Goal: Information Seeking & Learning: Find specific fact

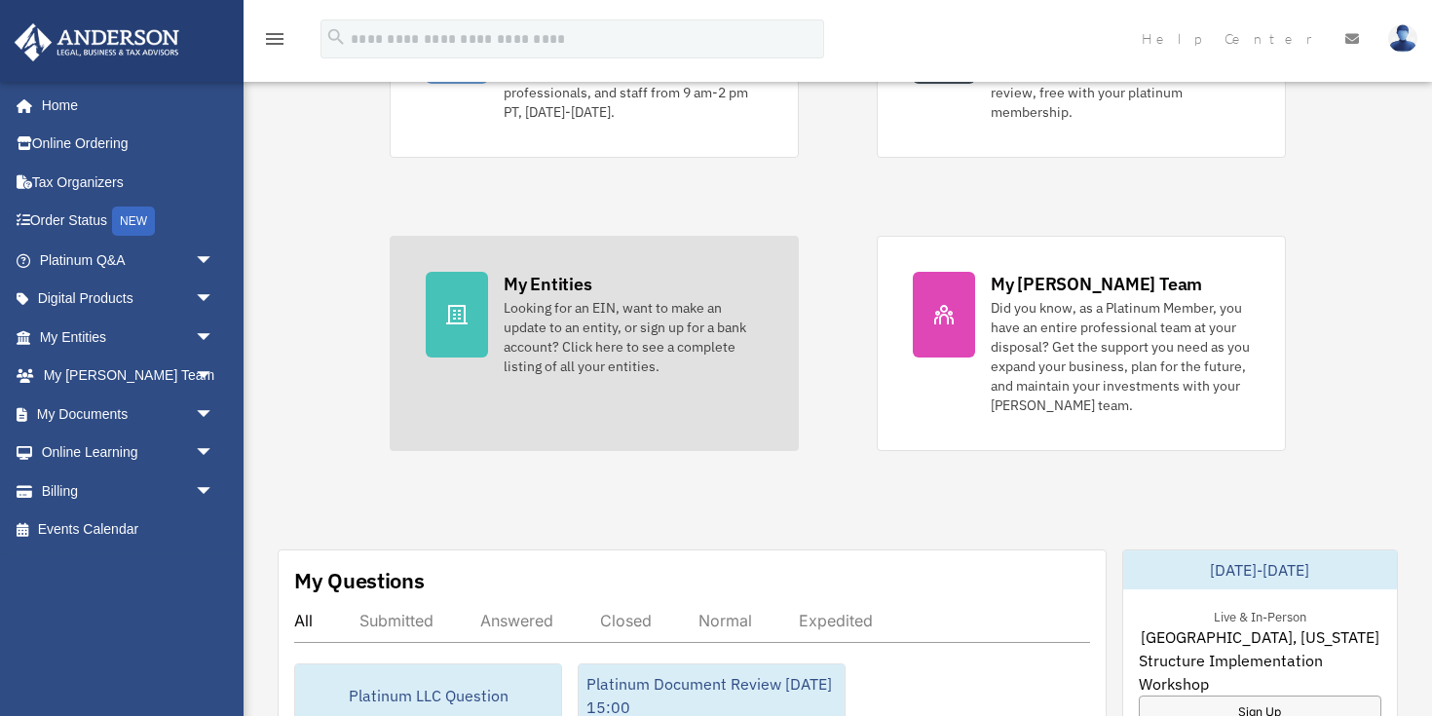
scroll to position [307, 0]
click at [599, 316] on div "Looking for an EIN, want to make an update to an entity, or sign up for a bank …" at bounding box center [633, 335] width 259 height 78
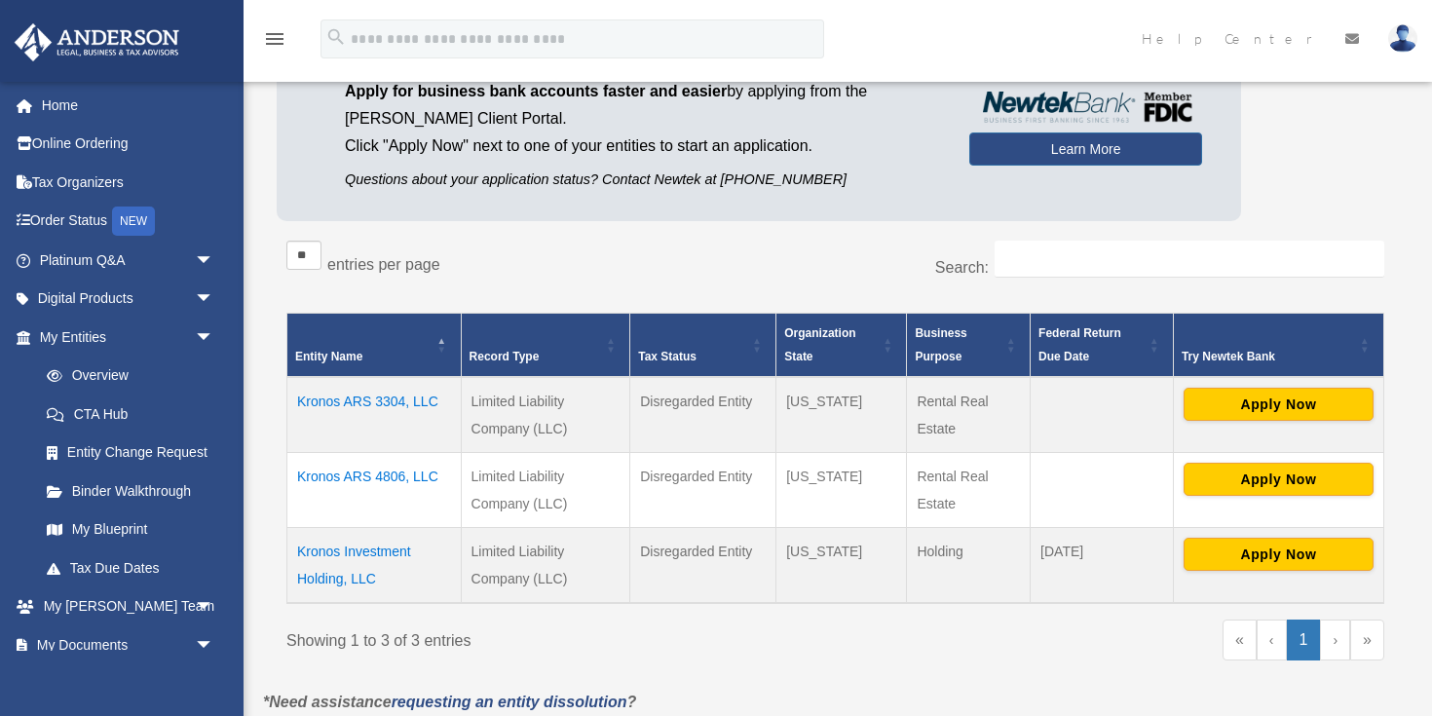
scroll to position [210, 0]
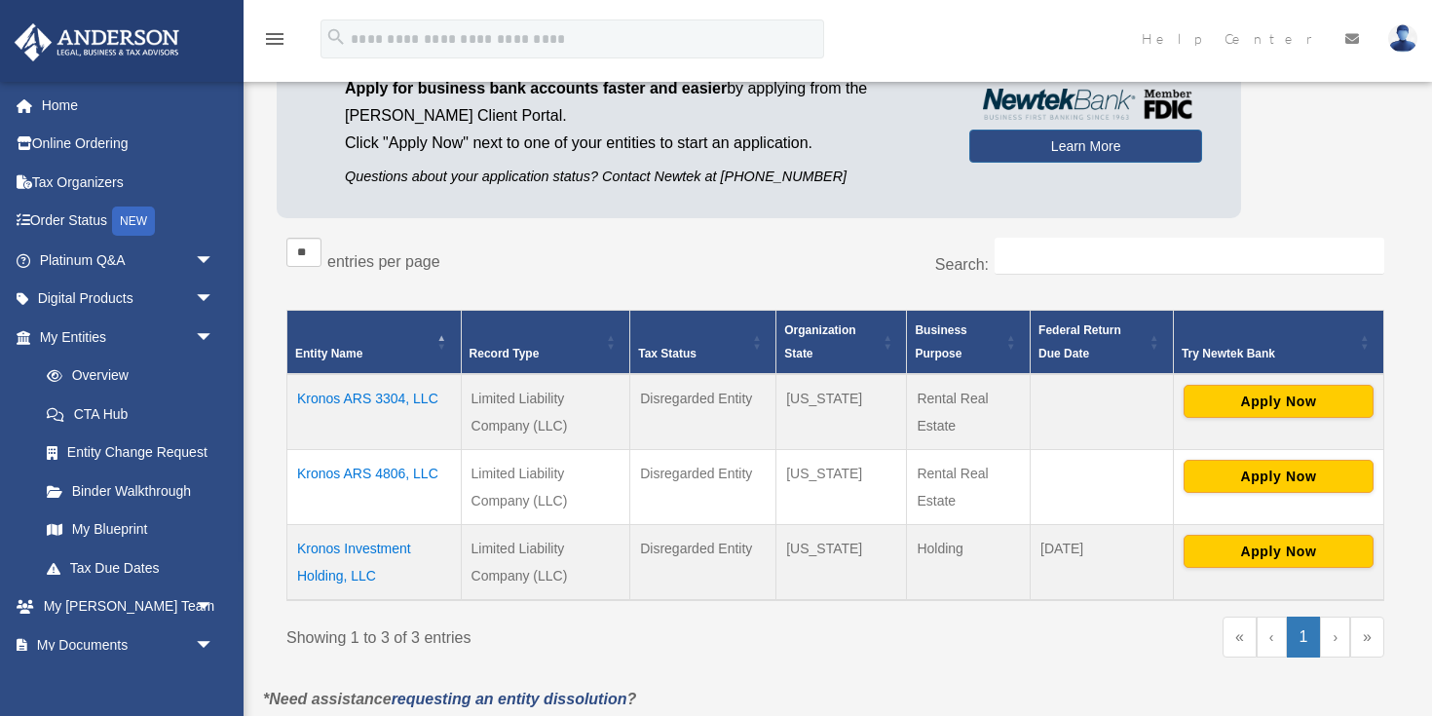
click at [402, 399] on td "Kronos ARS 3304, LLC" at bounding box center [374, 412] width 174 height 76
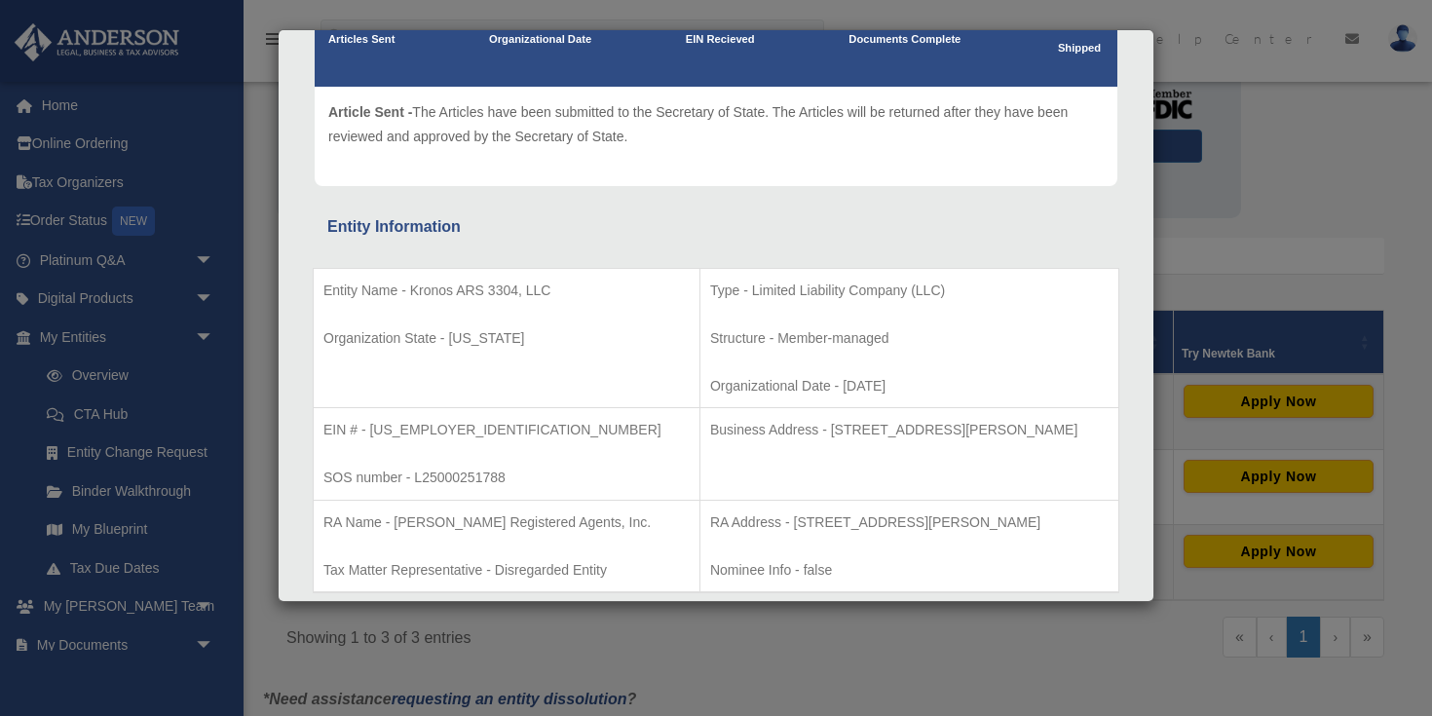
scroll to position [212, 0]
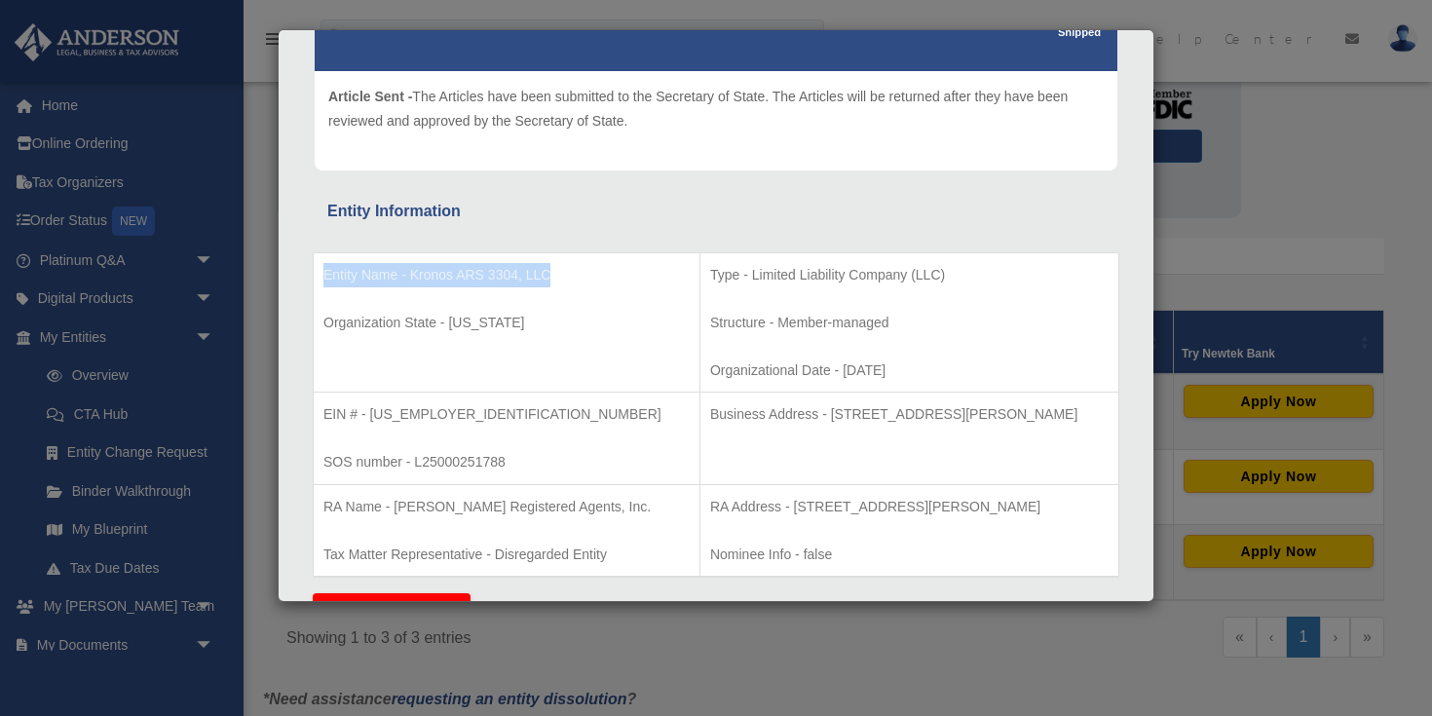
drag, startPoint x: 562, startPoint y: 276, endPoint x: 319, endPoint y: 280, distance: 242.6
click at [319, 280] on td "Entity Name - Kronos ARS 3304, LLC Organization State - Florida" at bounding box center [507, 322] width 387 height 140
copy p "Entity Name - Kronos ARS 3304, LLC"
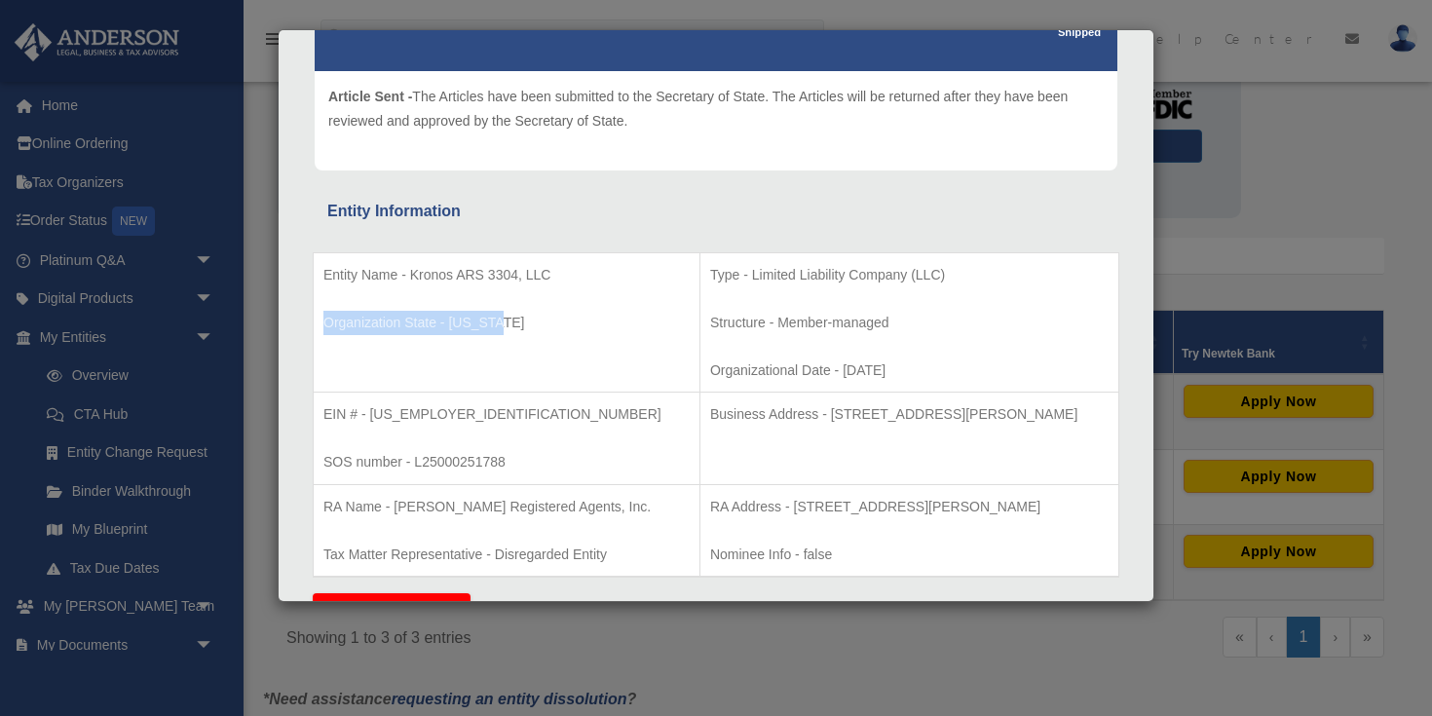
drag, startPoint x: 504, startPoint y: 320, endPoint x: 322, endPoint y: 328, distance: 181.3
click at [323, 328] on p "Organization State - Florida" at bounding box center [506, 323] width 366 height 24
copy p "Organization State - Florida"
drag, startPoint x: 456, startPoint y: 416, endPoint x: 318, endPoint y: 425, distance: 138.6
click at [318, 425] on td "EIN # - 39-2380132 SOS number - L25000251788" at bounding box center [507, 439] width 387 height 93
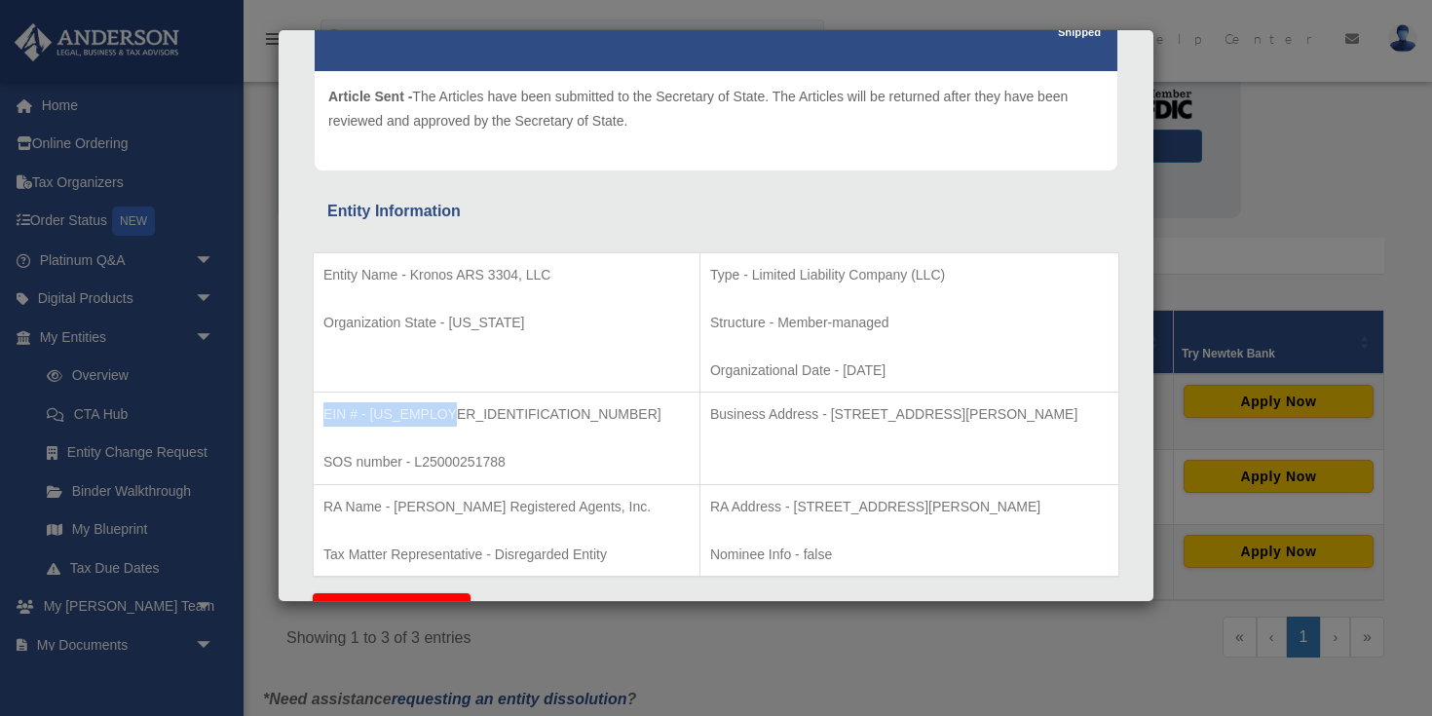
copy p "EIN # - 39-2380132"
drag, startPoint x: 1078, startPoint y: 415, endPoint x: 650, endPoint y: 419, distance: 428.6
click at [710, 419] on p "Business Address - 3225 McLeod Dr, Suite 100, Las Vegas, NV 89121" at bounding box center [909, 414] width 398 height 24
copy p "Business Address - 3225 McLeod Dr, Suite 100, Las Vegas, NV 89121"
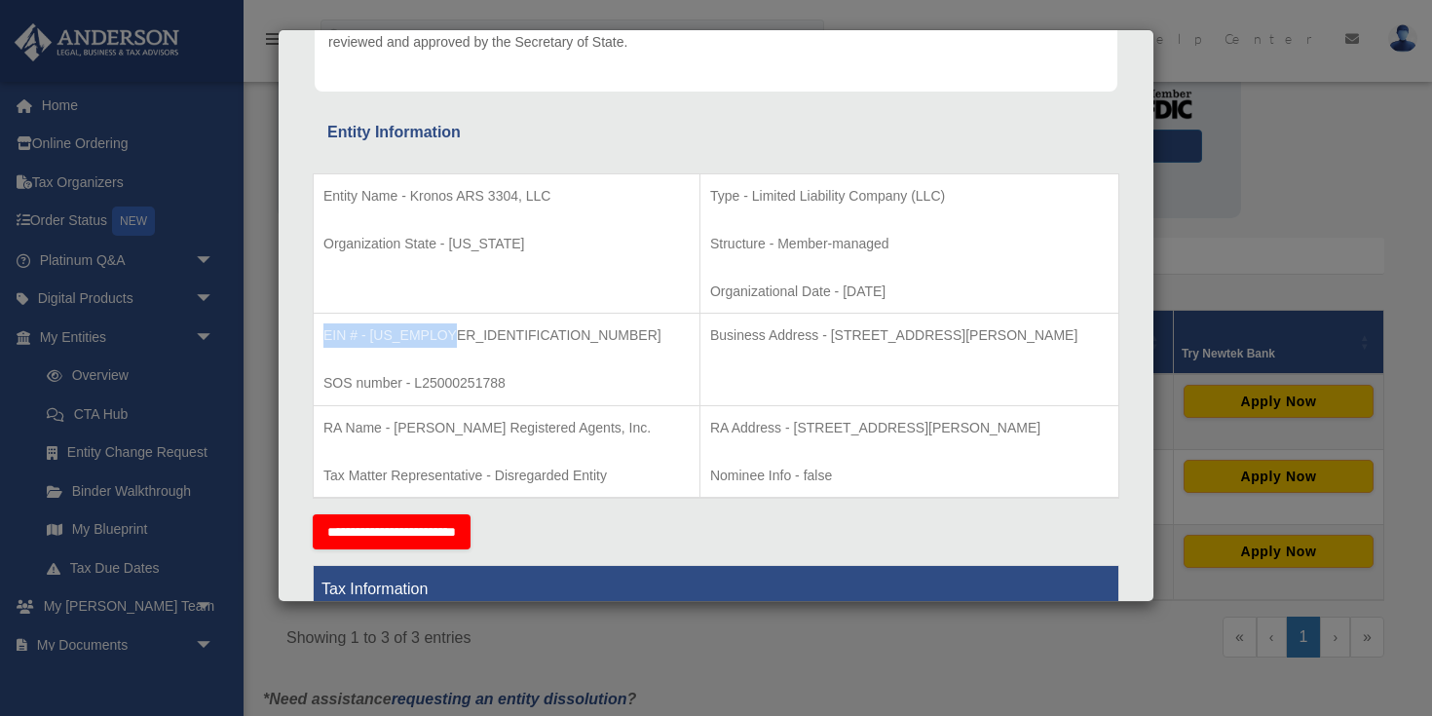
scroll to position [311, 0]
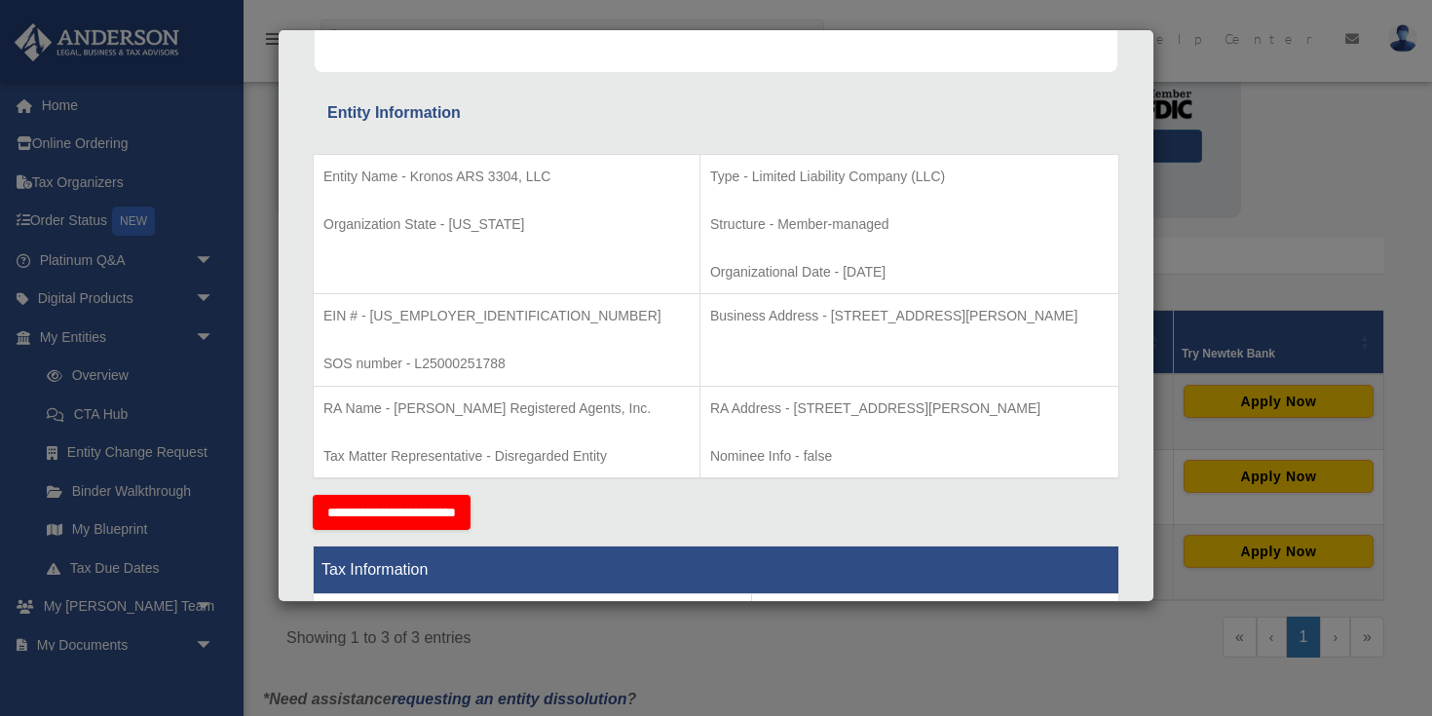
click at [835, 676] on div "Details × Articles Sent Organizational Date" at bounding box center [716, 358] width 1432 height 716
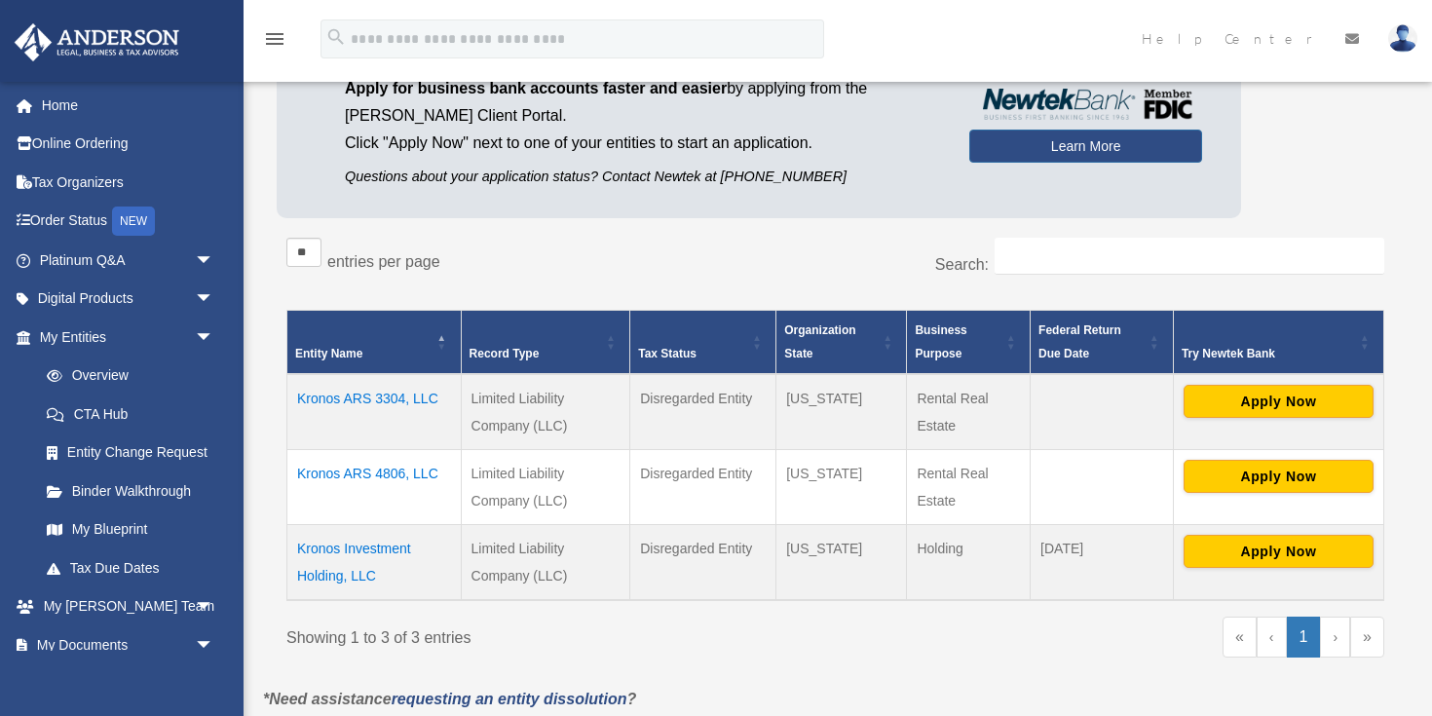
click at [386, 474] on td "Kronos ARS 4806, LLC" at bounding box center [374, 486] width 174 height 75
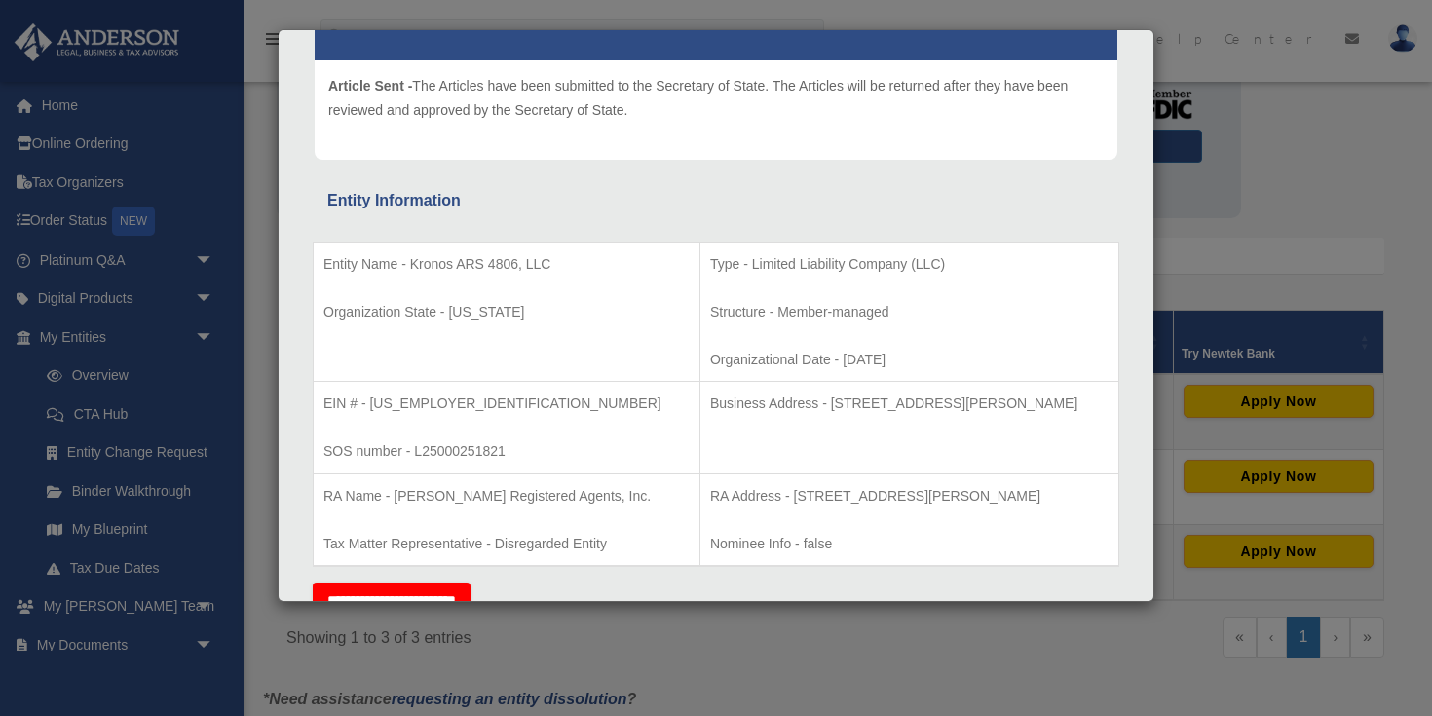
scroll to position [218, 0]
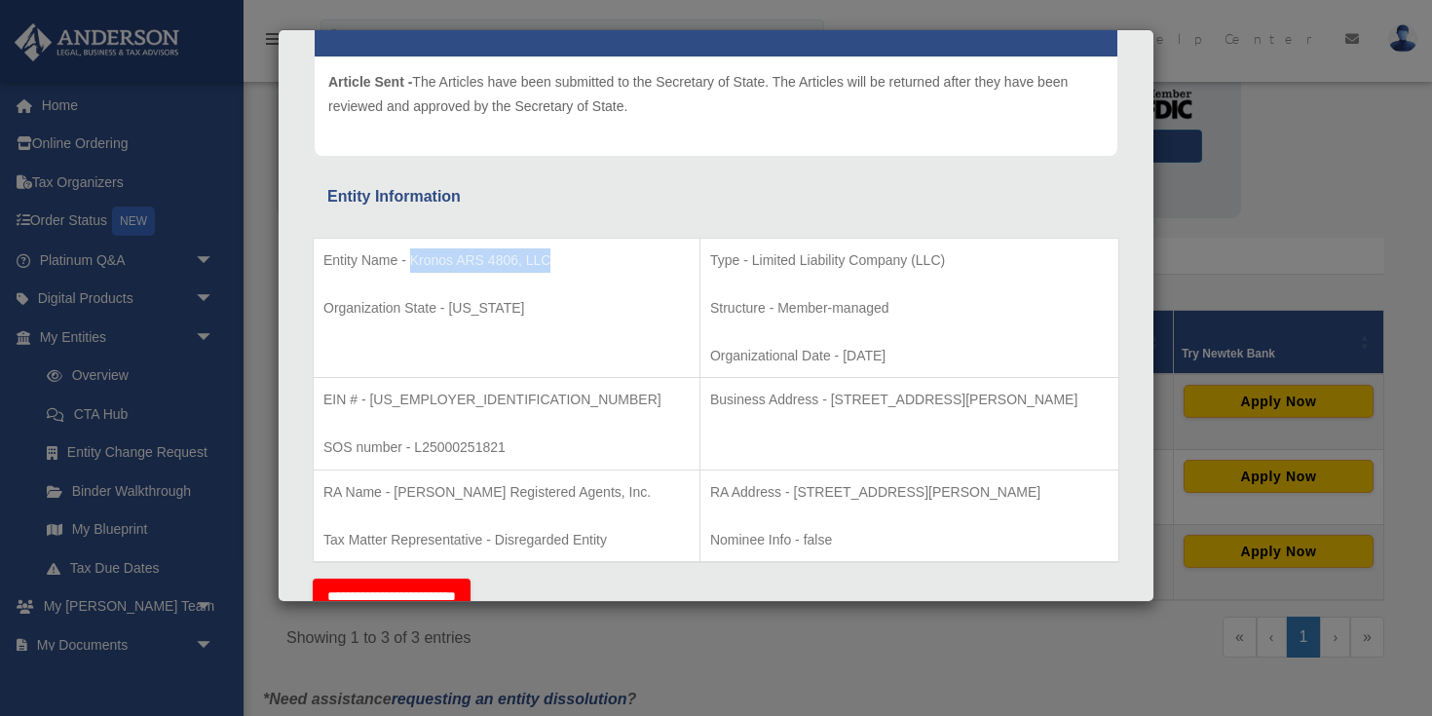
drag, startPoint x: 557, startPoint y: 261, endPoint x: 410, endPoint y: 263, distance: 147.1
click at [410, 263] on p "Entity Name - Kronos ARS 4806, LLC" at bounding box center [506, 260] width 366 height 24
copy p "Kronos ARS 4806, LLC"
drag, startPoint x: 472, startPoint y: 403, endPoint x: 372, endPoint y: 409, distance: 100.5
click at [372, 409] on p "EIN # - 39-2391218" at bounding box center [506, 400] width 366 height 24
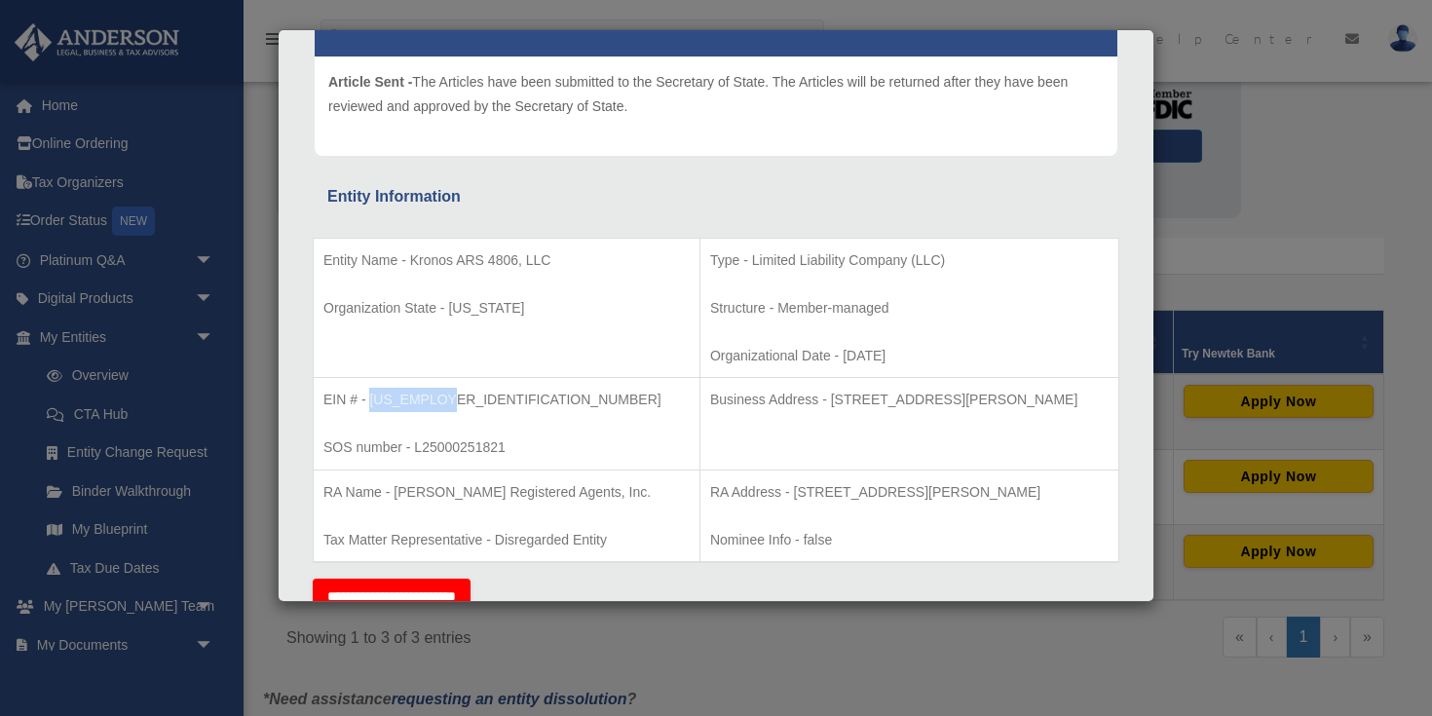
copy p "39-2391218"
